Goal: Task Accomplishment & Management: Manage account settings

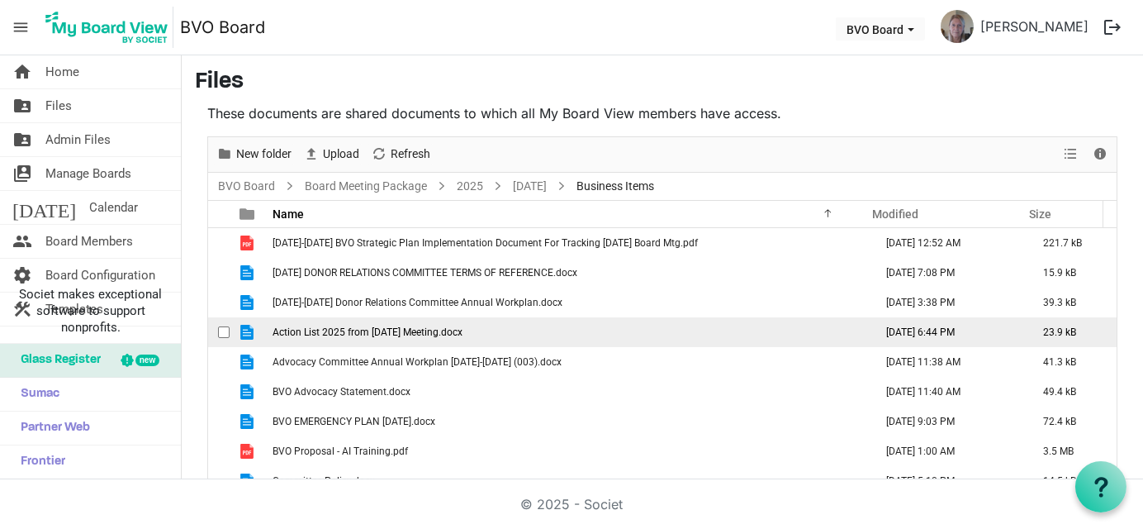
scroll to position [41, 0]
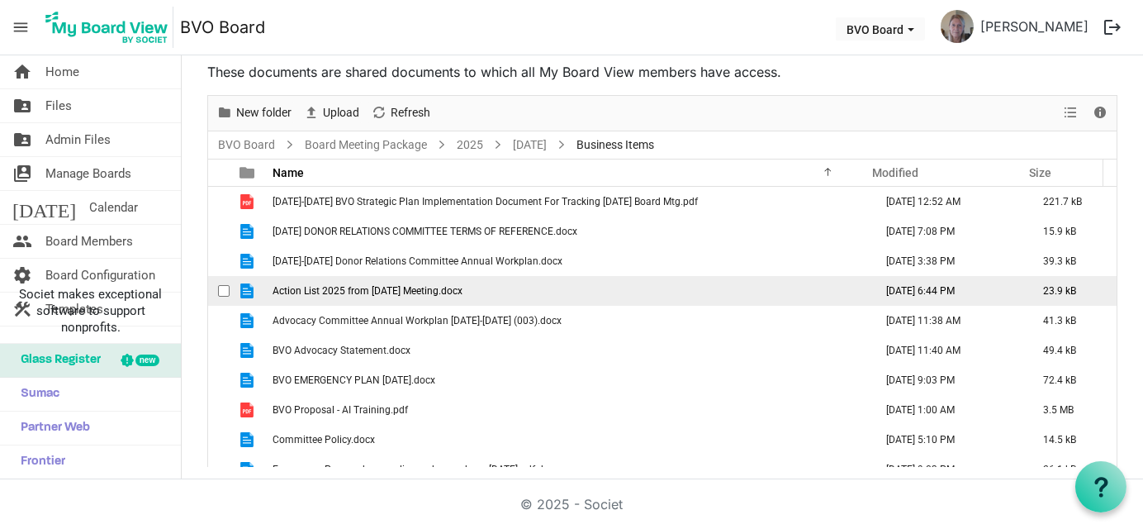
click at [538, 290] on td "Action List 2025 from [DATE] Meeting.docx" at bounding box center [568, 291] width 601 height 30
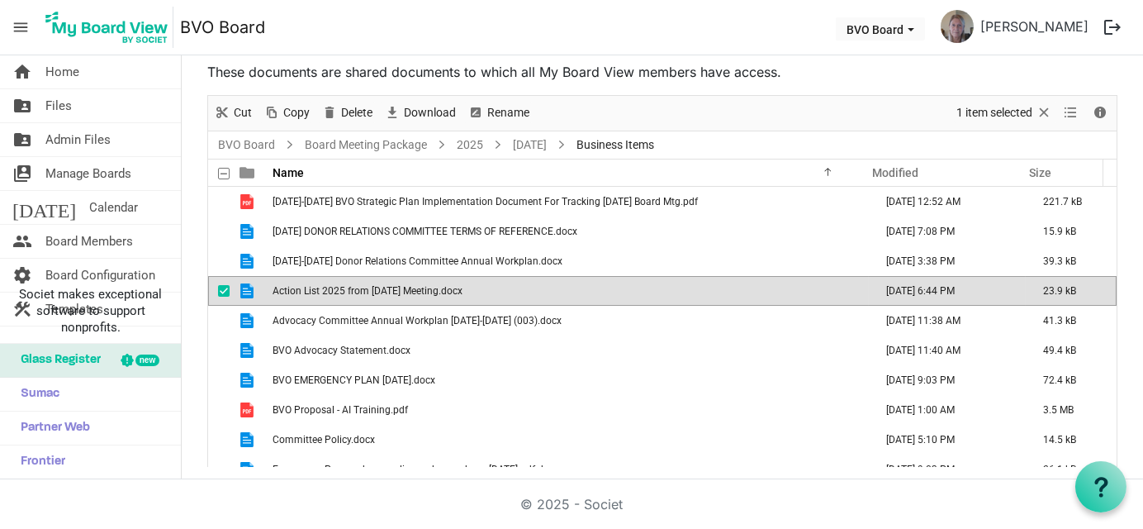
click at [538, 291] on td "Action List 2025 from [DATE] Meeting.docx" at bounding box center [568, 291] width 601 height 30
click at [463, 290] on span "Action List 2025 from [DATE] Meeting.docx" at bounding box center [368, 291] width 190 height 12
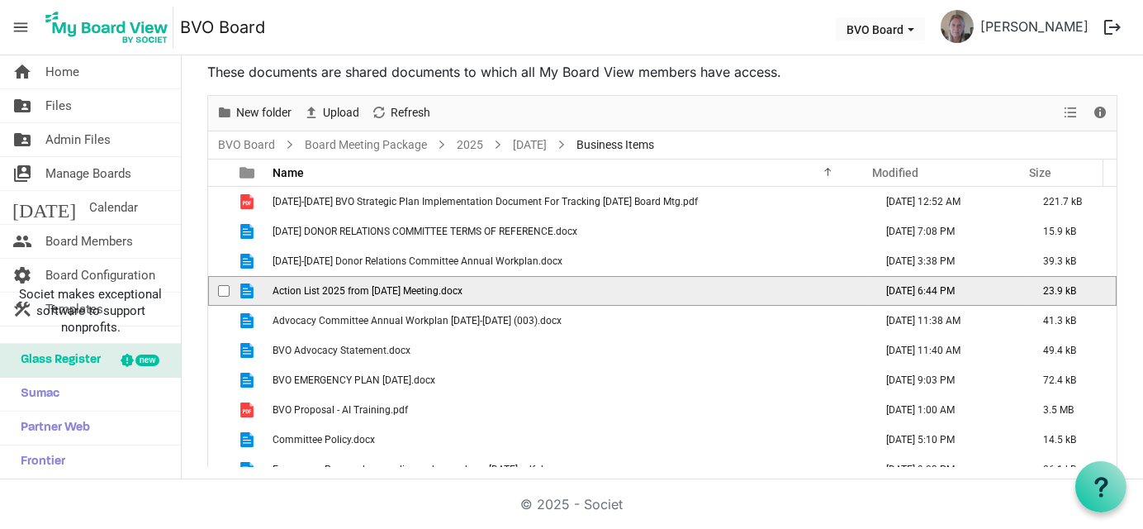
click at [463, 290] on span "Action List 2025 from August 28, 2025 Meeting.docx" at bounding box center [368, 291] width 190 height 12
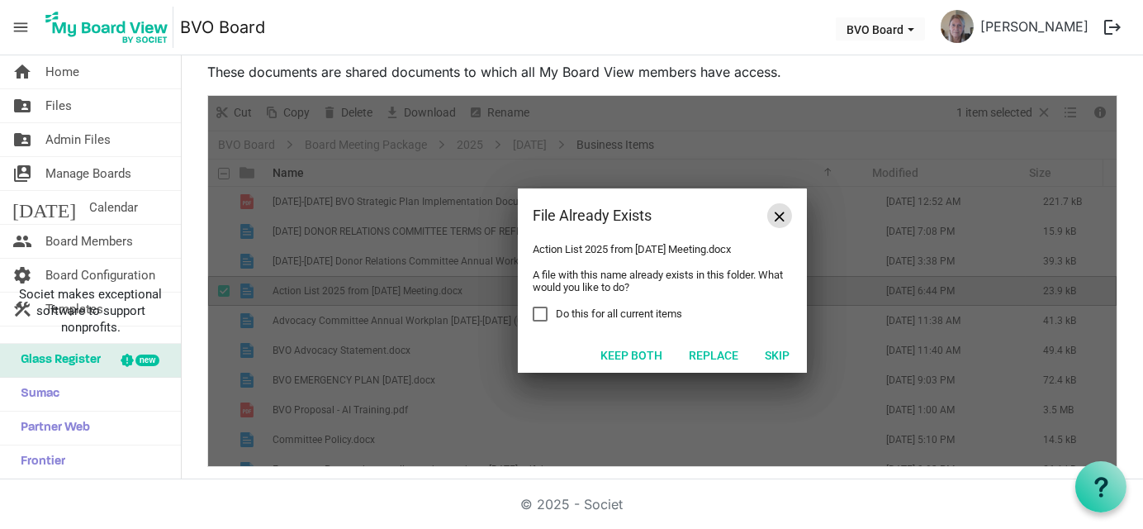
click at [775, 217] on span "Close" at bounding box center [780, 216] width 10 height 10
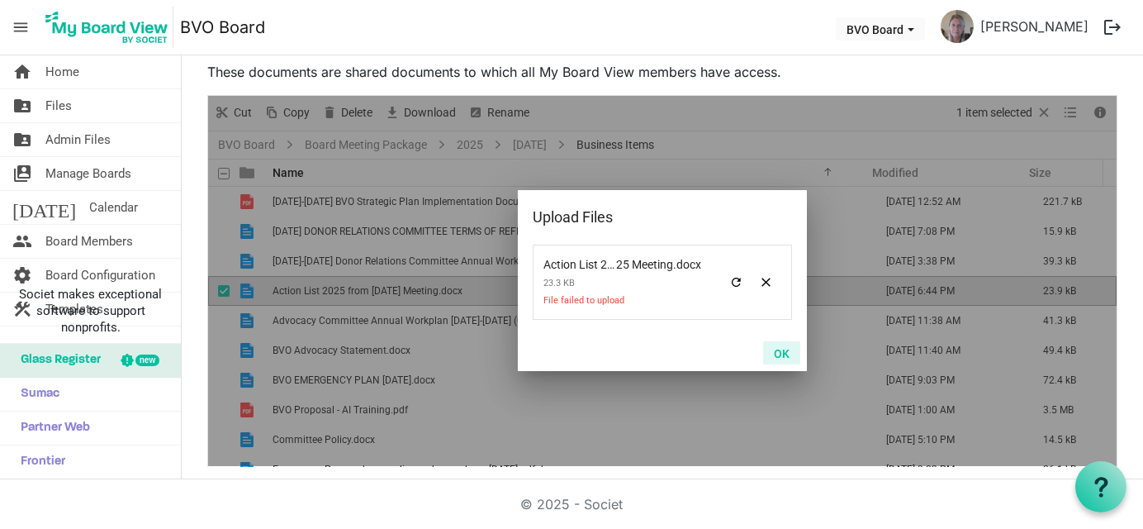
click at [782, 359] on button "OK" at bounding box center [781, 352] width 37 height 23
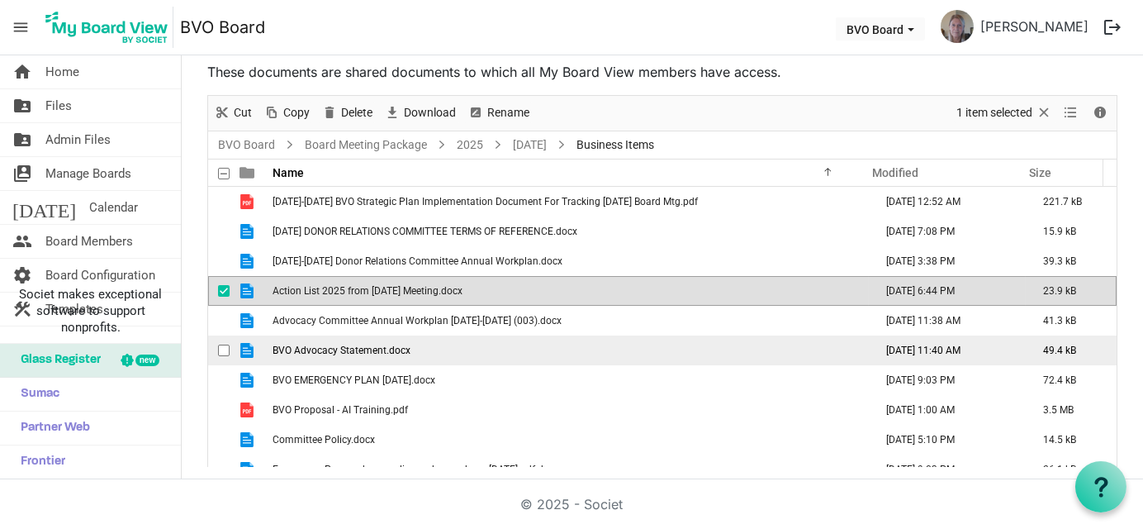
click at [307, 349] on span "BVO Advocacy Statement.docx" at bounding box center [342, 351] width 138 height 12
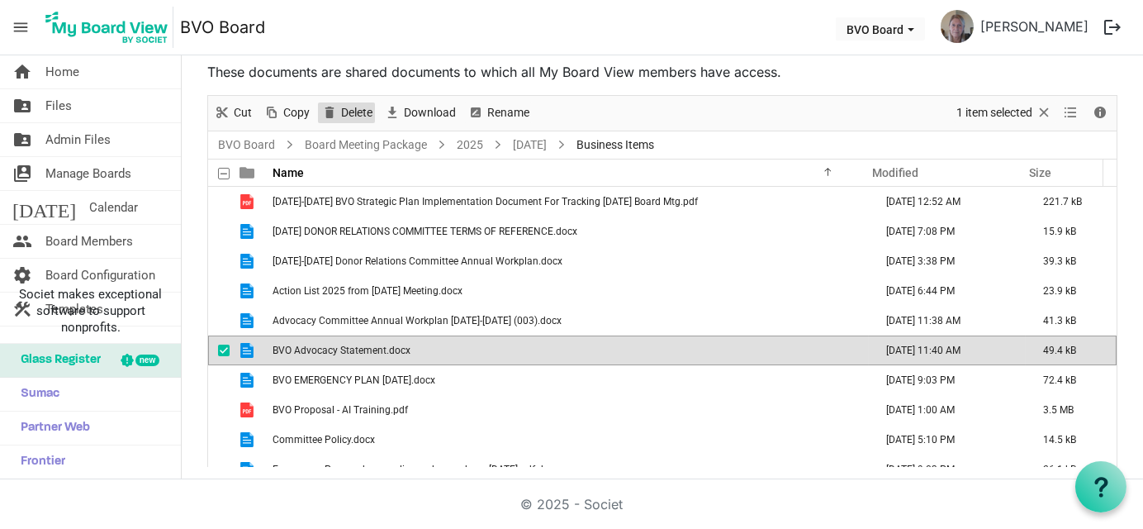
click at [354, 107] on span "Delete" at bounding box center [357, 112] width 35 height 21
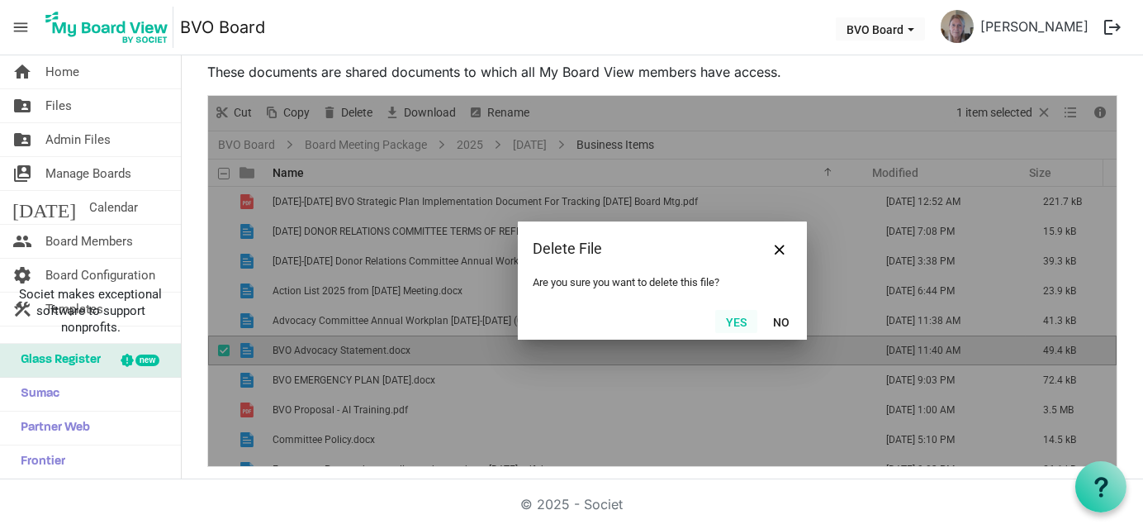
click at [729, 322] on button "Yes" at bounding box center [736, 321] width 42 height 23
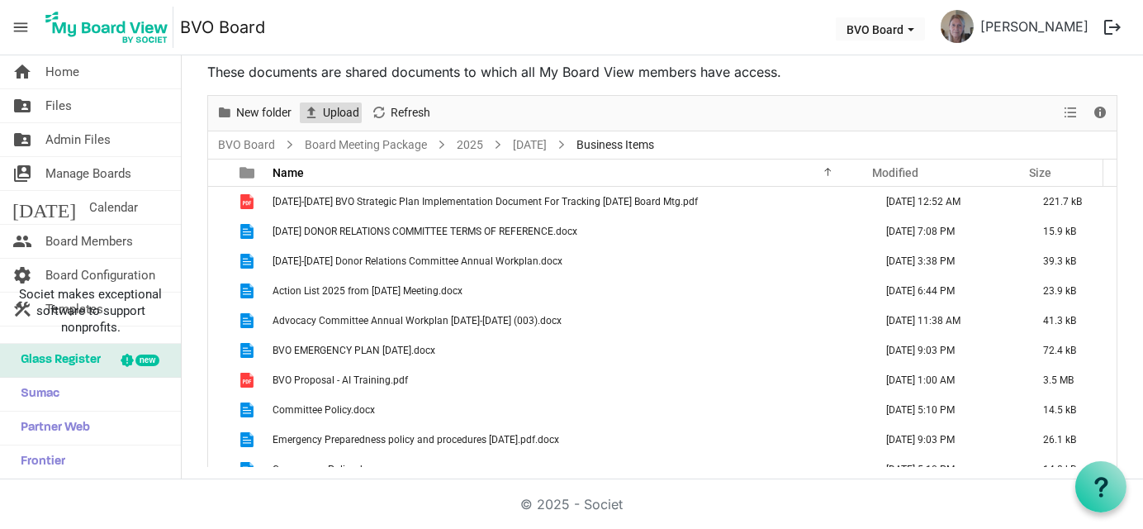
click at [353, 113] on span "Upload" at bounding box center [341, 112] width 40 height 21
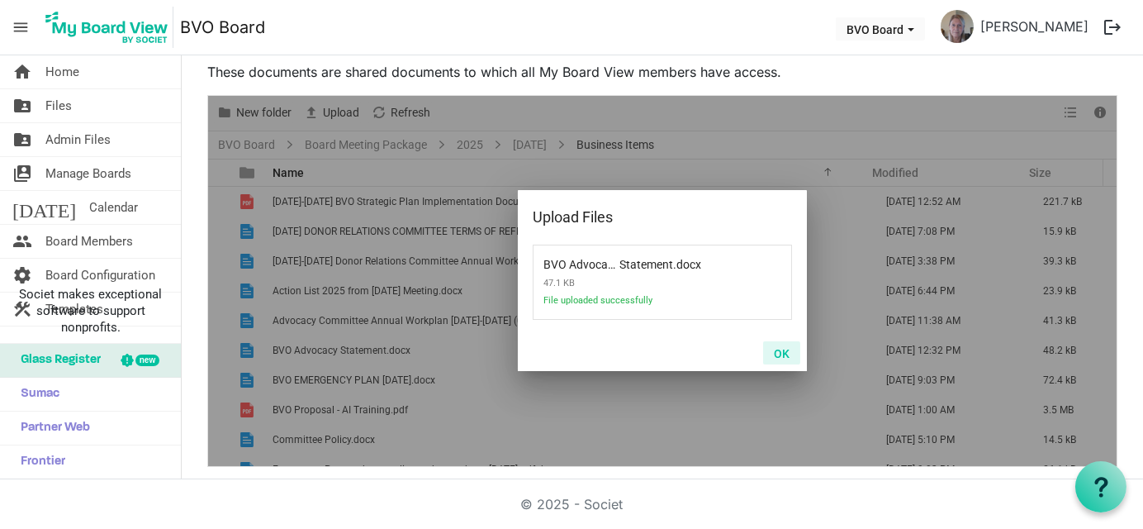
click at [771, 351] on button "OK" at bounding box center [781, 352] width 37 height 23
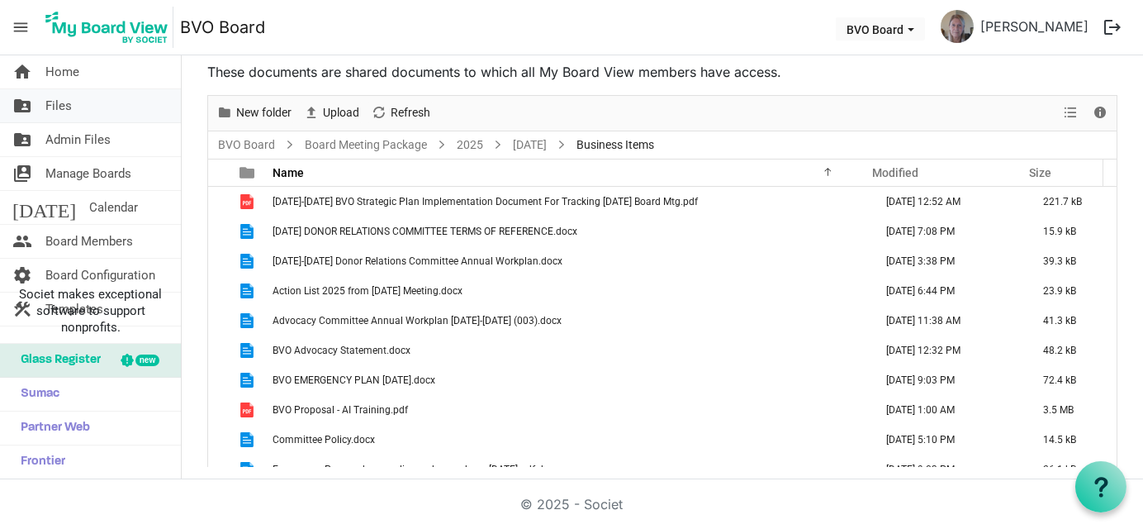
click at [75, 105] on link "folder_shared Files" at bounding box center [90, 105] width 181 height 33
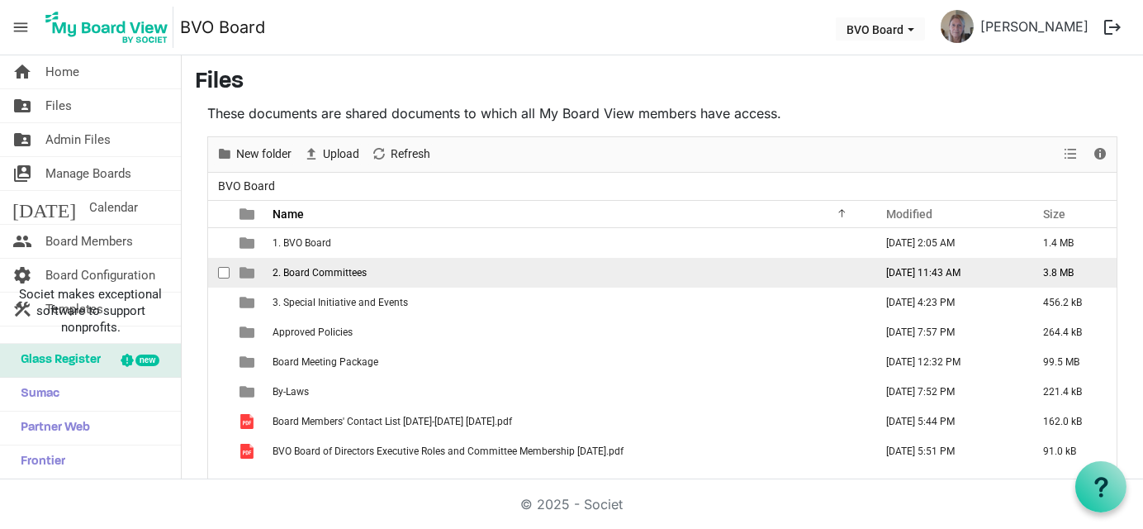
click at [309, 273] on span "2. Board Committees" at bounding box center [320, 273] width 94 height 12
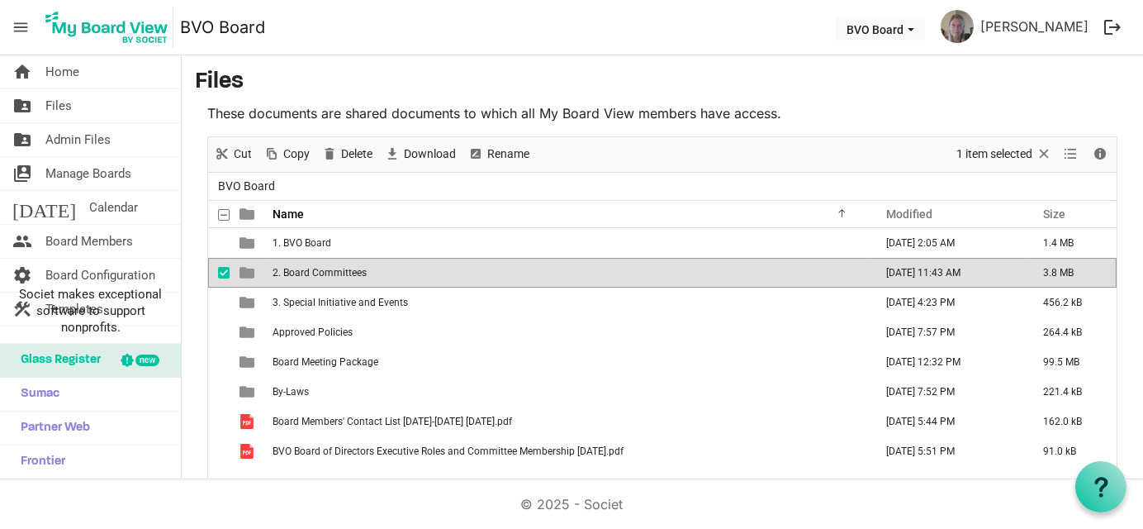
click at [309, 273] on span "2. Board Committees" at bounding box center [320, 273] width 94 height 12
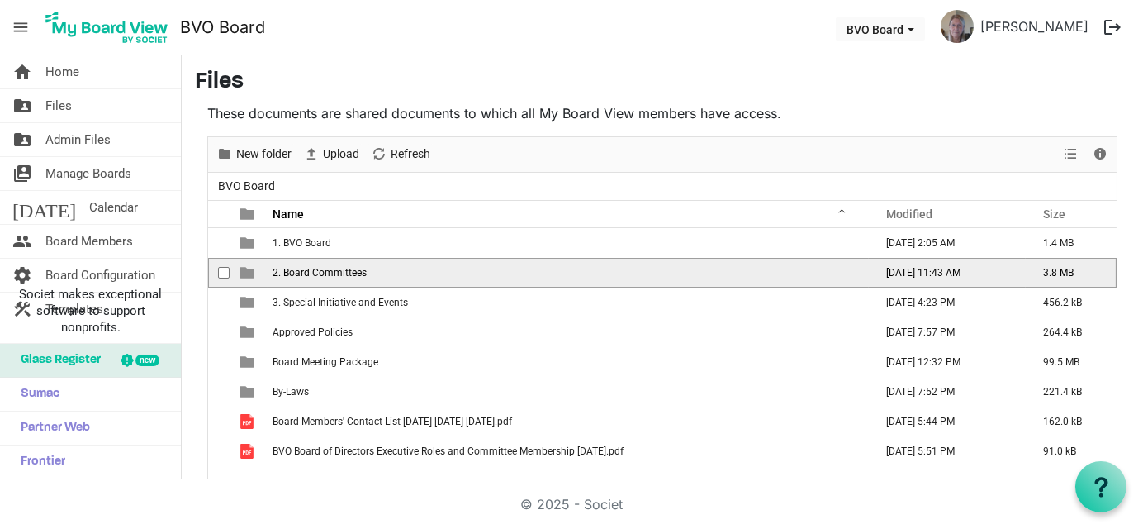
click at [309, 273] on span "2. Board Committees" at bounding box center [320, 273] width 94 height 12
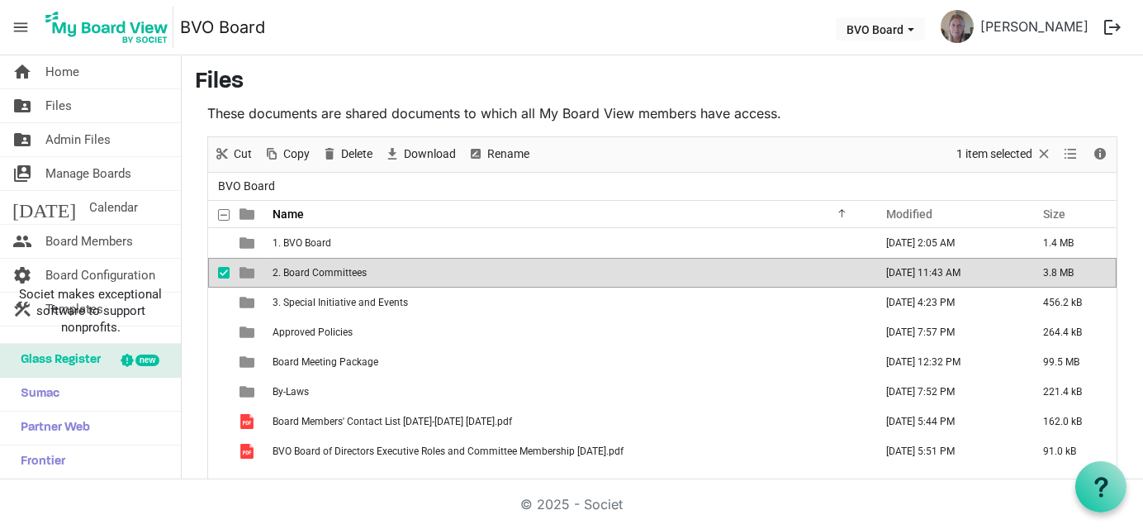
click at [309, 273] on span "2. Board Committees" at bounding box center [320, 273] width 94 height 12
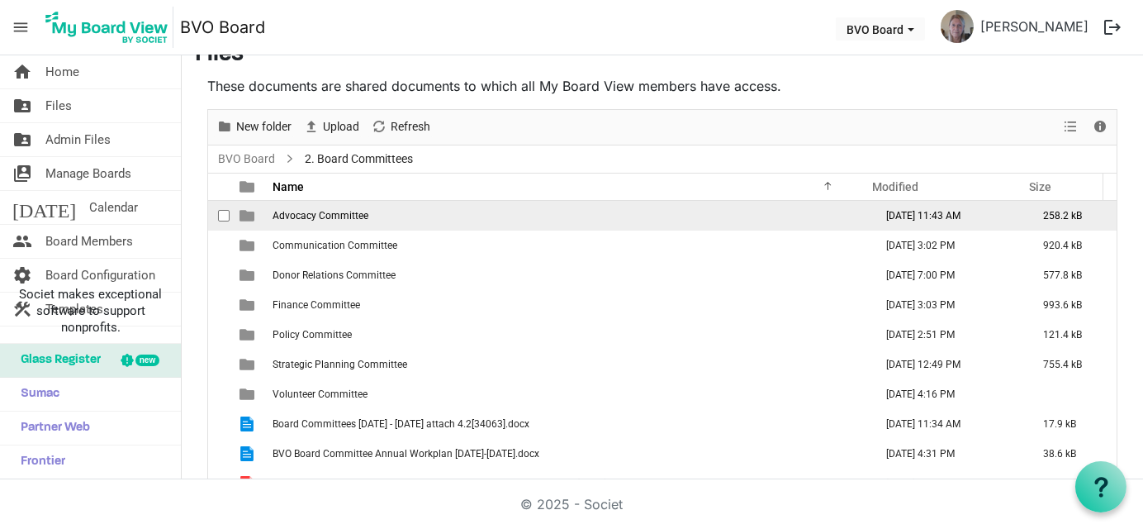
click at [313, 216] on span "Advocacy Committee" at bounding box center [321, 216] width 96 height 12
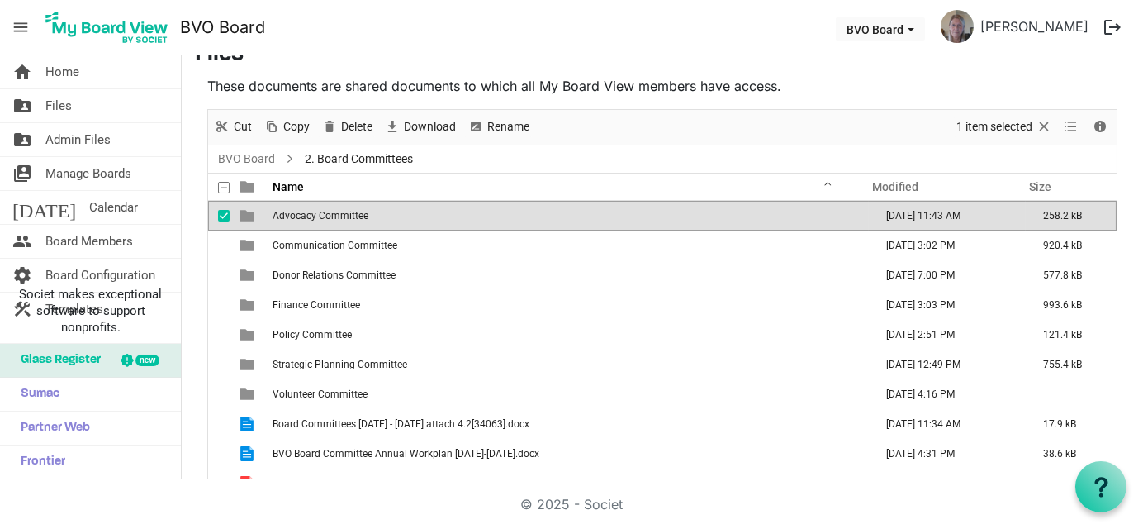
click at [313, 216] on span "Advocacy Committee" at bounding box center [321, 216] width 96 height 12
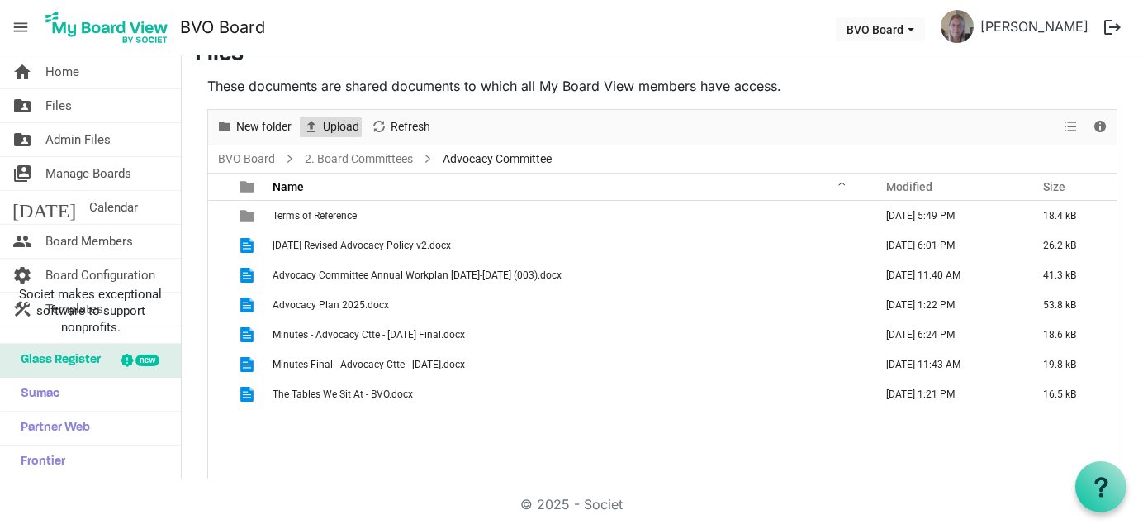
click at [335, 126] on span "Upload" at bounding box center [341, 126] width 40 height 21
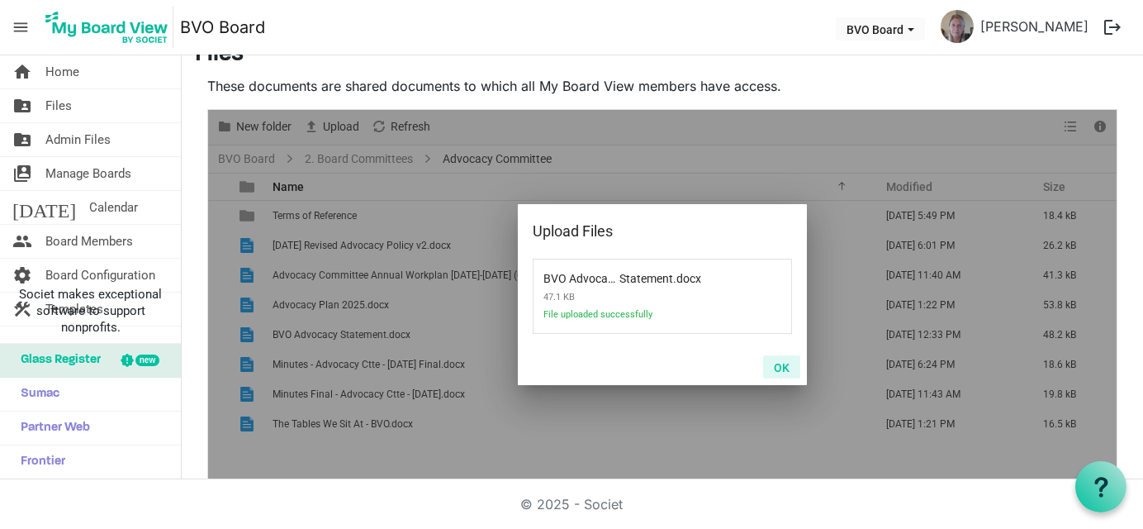
click at [782, 362] on button "OK" at bounding box center [781, 366] width 37 height 23
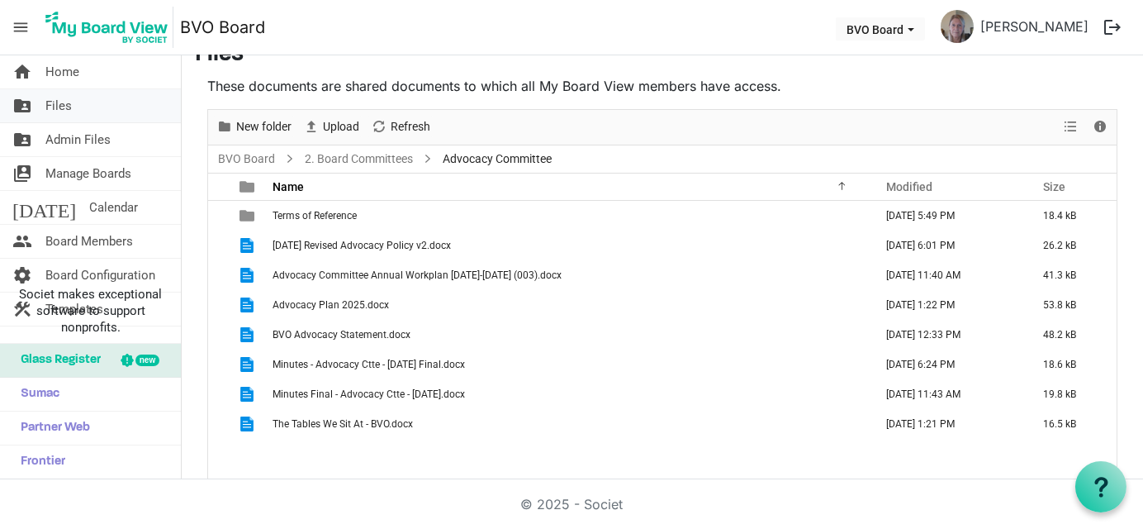
click at [58, 110] on span "Files" at bounding box center [58, 105] width 26 height 33
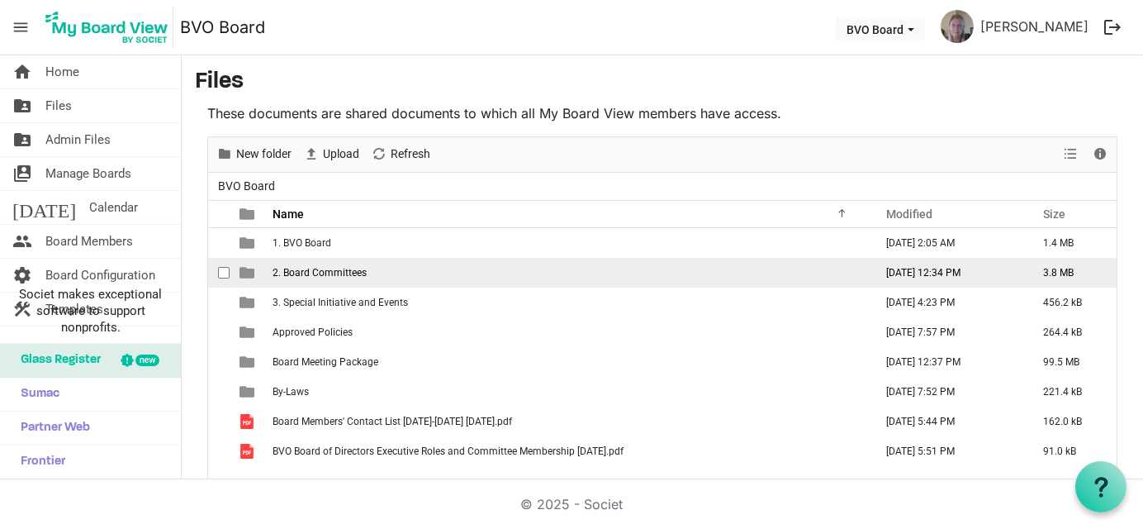
click at [331, 269] on span "2. Board Committees" at bounding box center [320, 273] width 94 height 12
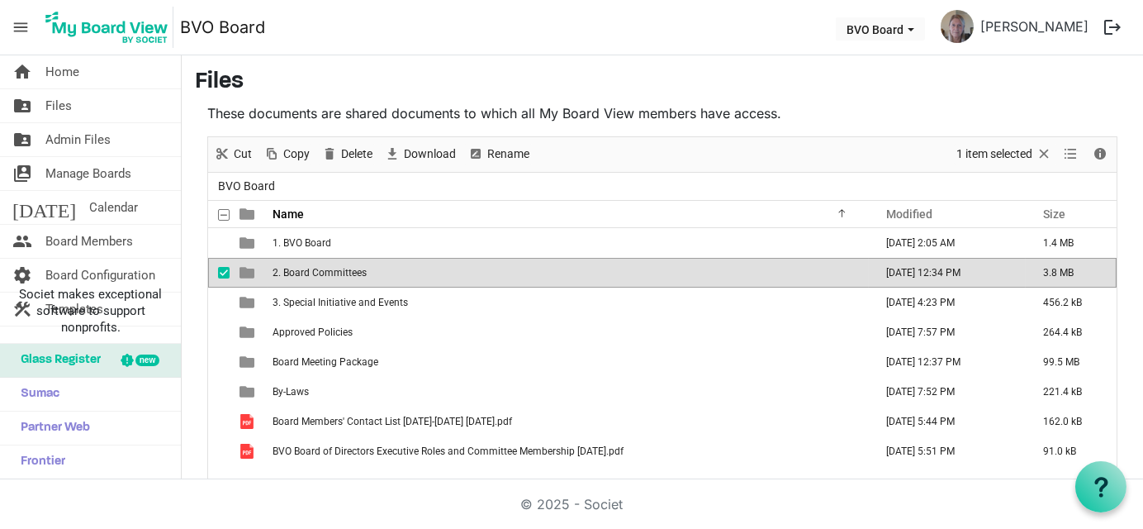
click at [331, 269] on span "2. Board Committees" at bounding box center [320, 273] width 94 height 12
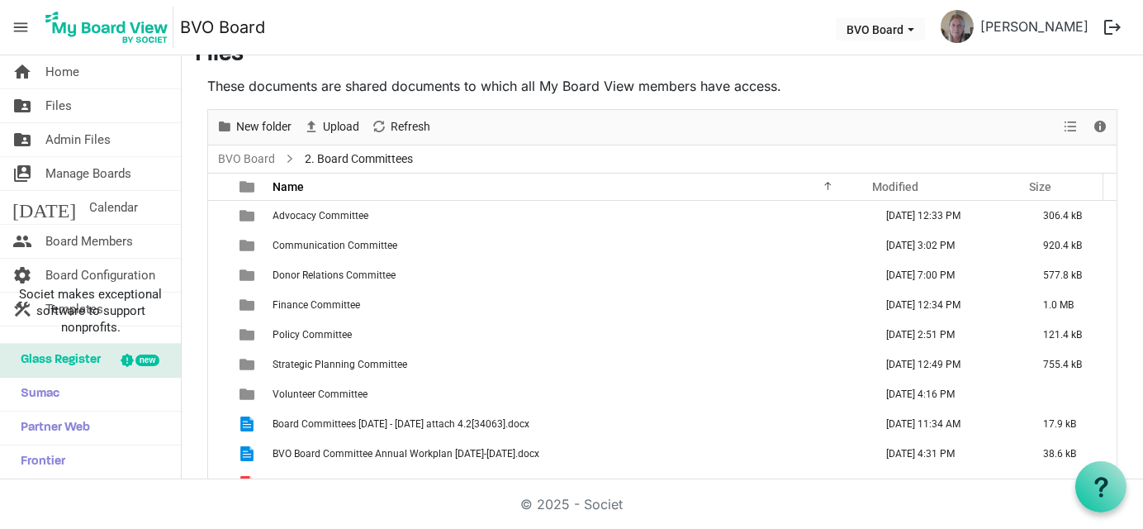
scroll to position [17, 0]
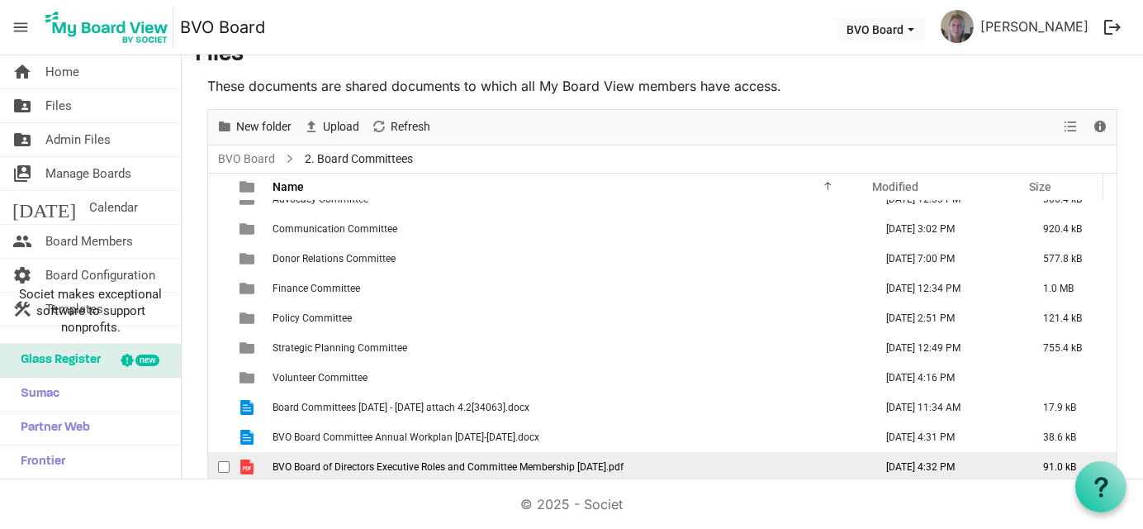
click at [316, 466] on span "BVO Board of Directors Executive Roles and Committee Membership [DATE].pdf" at bounding box center [448, 467] width 351 height 12
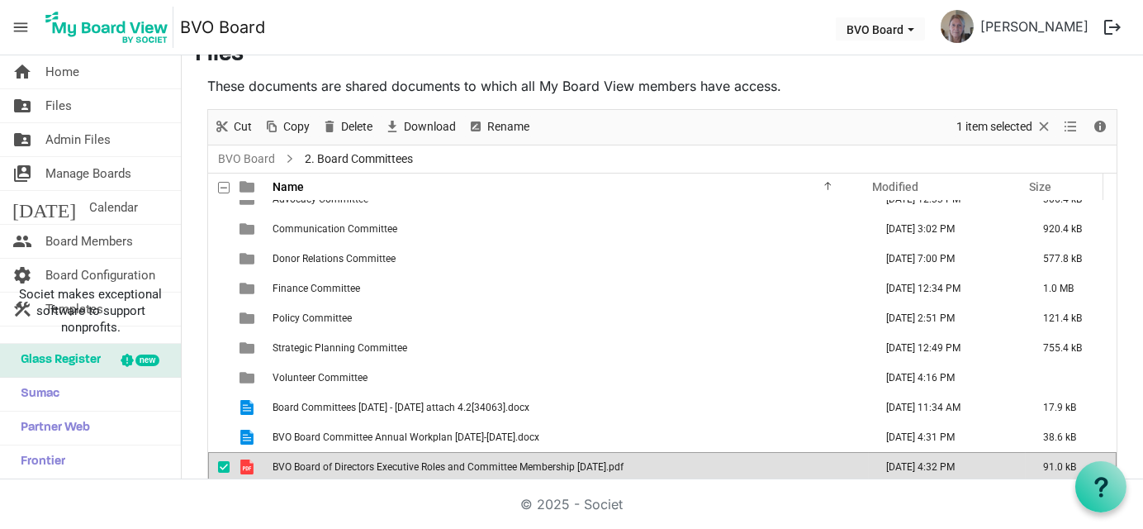
scroll to position [17, 0]
click at [316, 466] on span "BVO Board of Directors Executive Roles and Committee Membership [DATE].pdf" at bounding box center [448, 466] width 351 height 12
